Goal: Transaction & Acquisition: Subscribe to service/newsletter

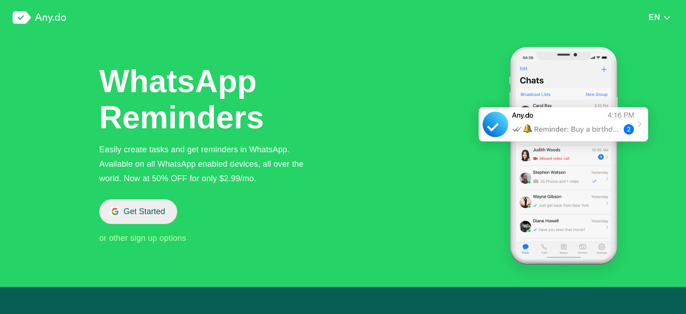
click at [137, 211] on button "Get Started" at bounding box center [138, 211] width 78 height 25
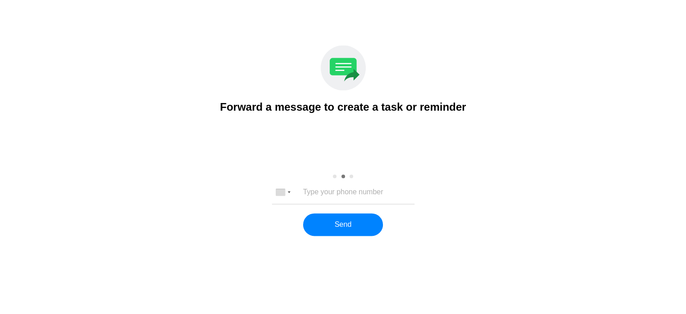
scroll to position [1160, 0]
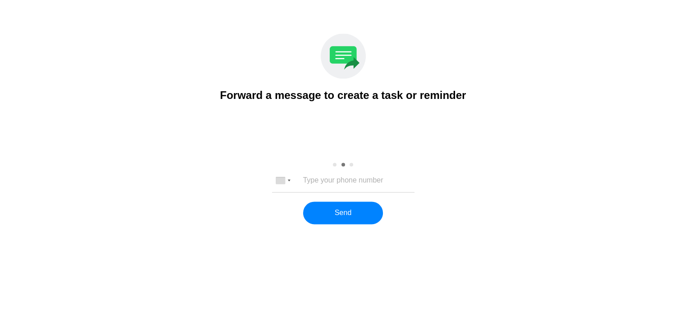
click at [325, 178] on input "tel" at bounding box center [343, 180] width 119 height 8
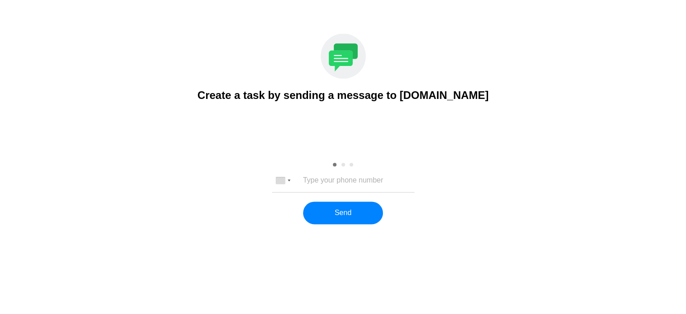
type input "6047885698"
click at [358, 213] on button "Send" at bounding box center [343, 212] width 80 height 23
click at [368, 178] on input "6047885698" at bounding box center [343, 180] width 119 height 8
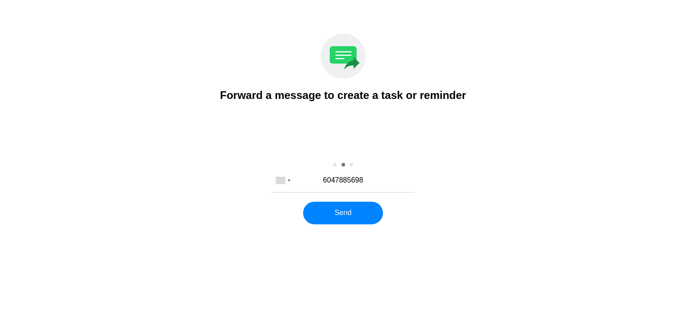
click at [336, 175] on div "[GEOGRAPHIC_DATA] +1 [GEOGRAPHIC_DATA] +44 [GEOGRAPHIC_DATA] (‫[GEOGRAPHIC_DATA…" at bounding box center [343, 180] width 143 height 23
click at [289, 179] on div at bounding box center [289, 180] width 3 height 2
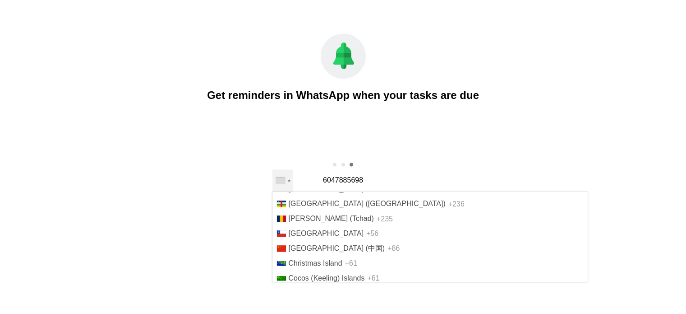
scroll to position [545, 0]
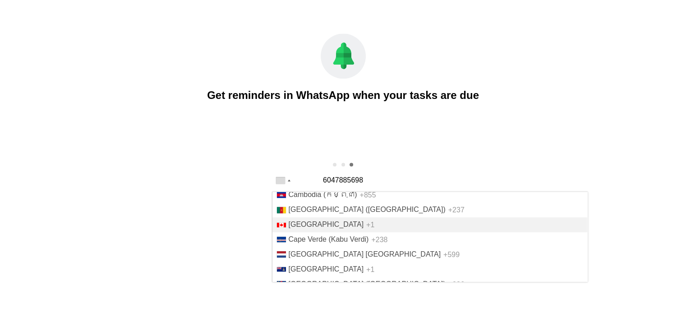
click at [384, 232] on li "Canada +1" at bounding box center [430, 224] width 315 height 15
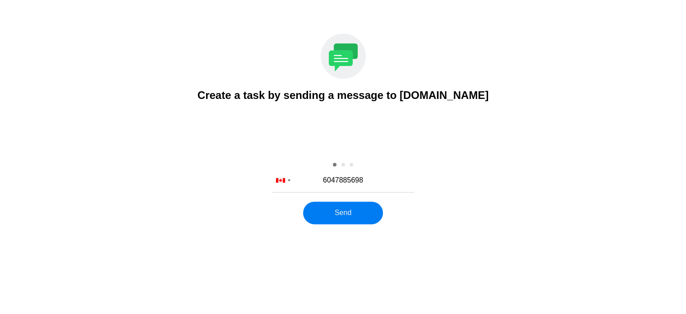
click at [357, 216] on button "Send" at bounding box center [343, 212] width 80 height 23
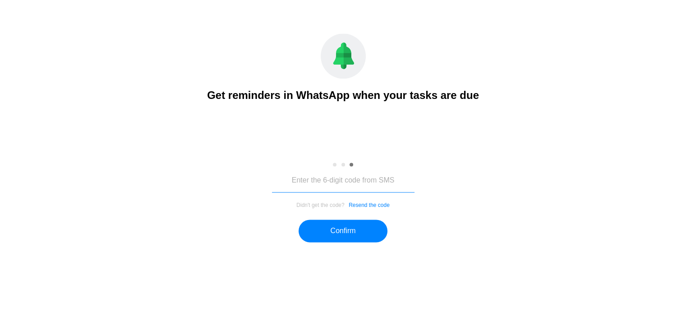
click at [319, 179] on input "tel" at bounding box center [343, 180] width 143 height 23
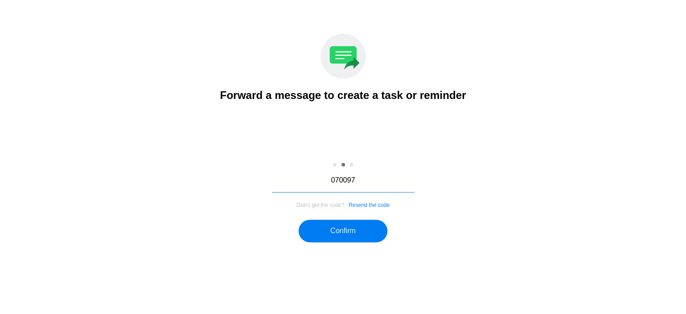
type input "070097"
click at [329, 232] on button "Confirm" at bounding box center [343, 230] width 88 height 23
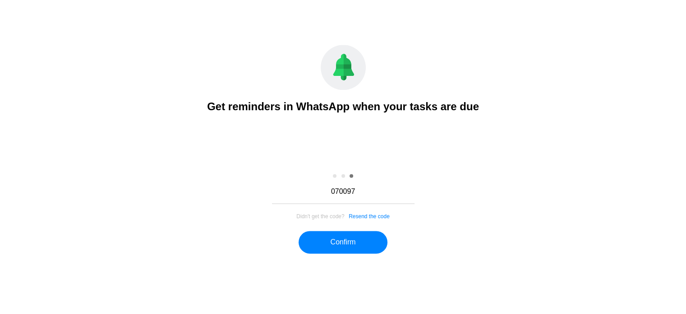
scroll to position [1115, 0]
